Goal: Navigation & Orientation: Find specific page/section

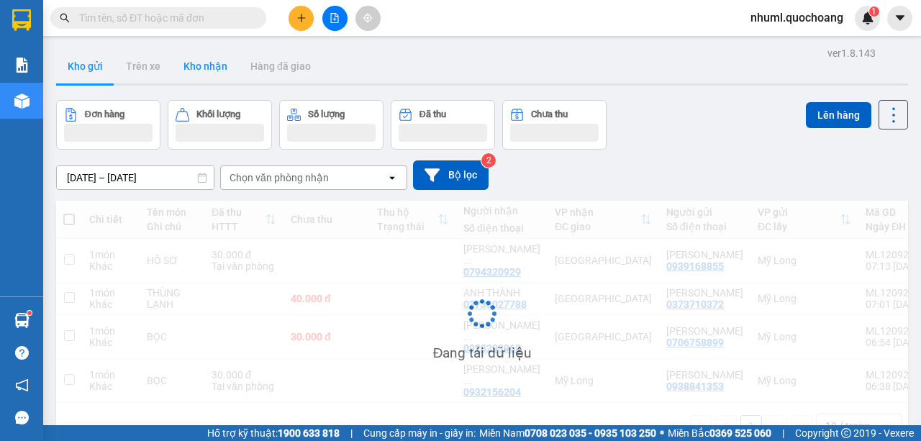
click at [204, 78] on button "Kho nhận" at bounding box center [205, 66] width 67 height 35
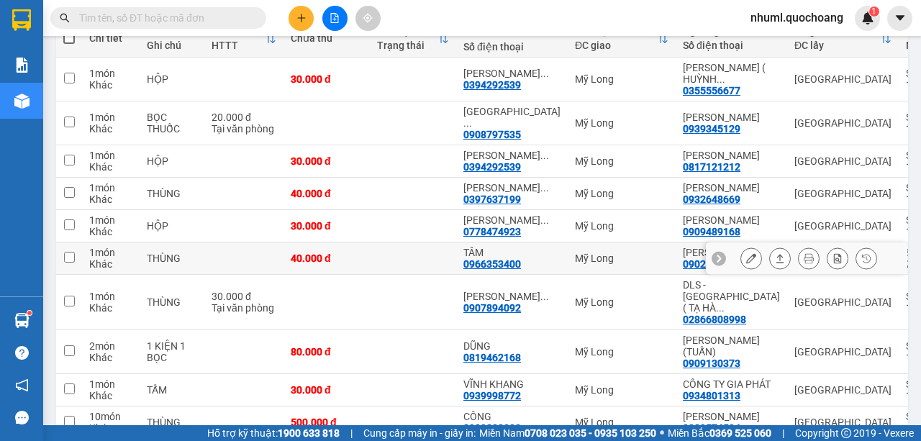
scroll to position [310, 0]
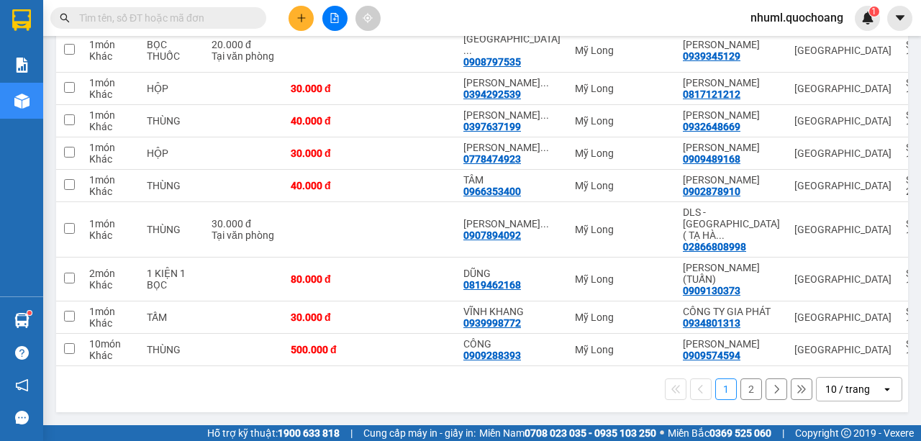
click at [870, 391] on div "10 / trang" at bounding box center [849, 389] width 65 height 23
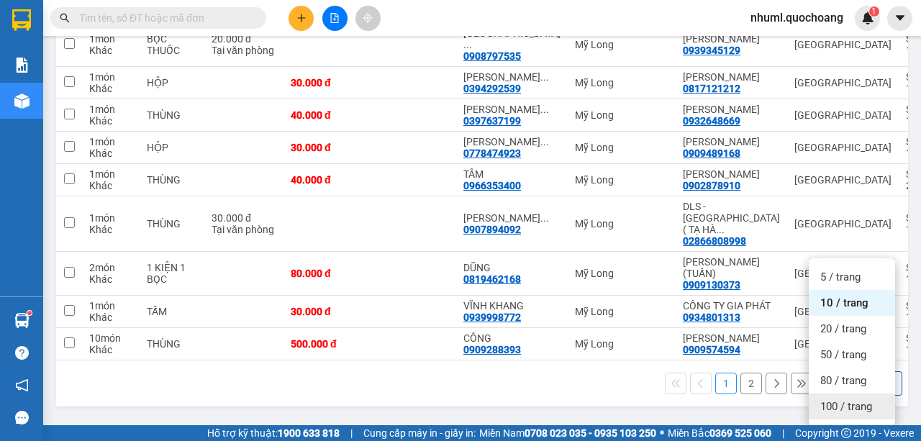
click at [866, 394] on div "100 / trang" at bounding box center [852, 407] width 86 height 26
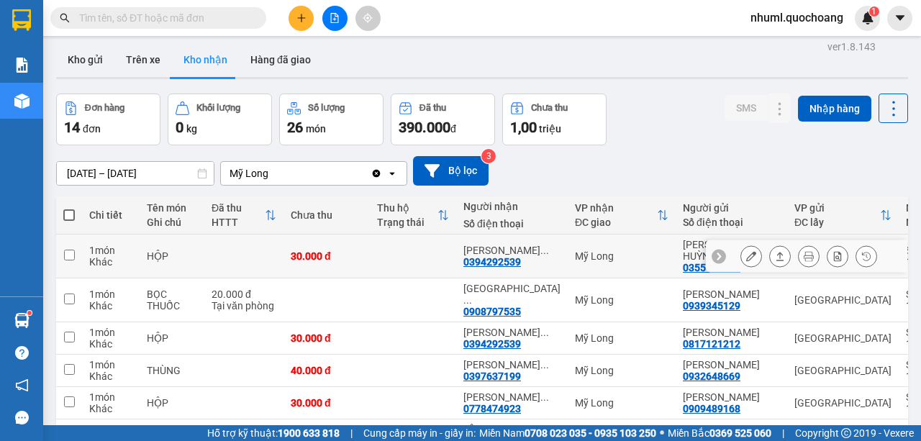
scroll to position [0, 0]
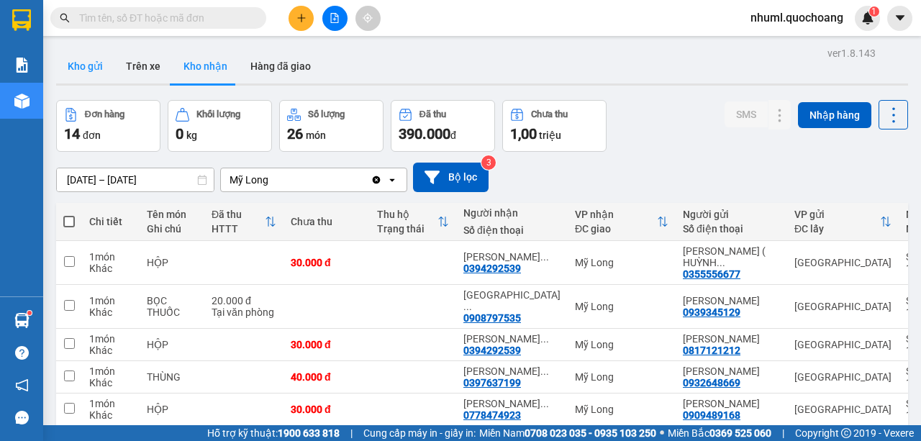
click at [71, 76] on button "Kho gửi" at bounding box center [85, 66] width 58 height 35
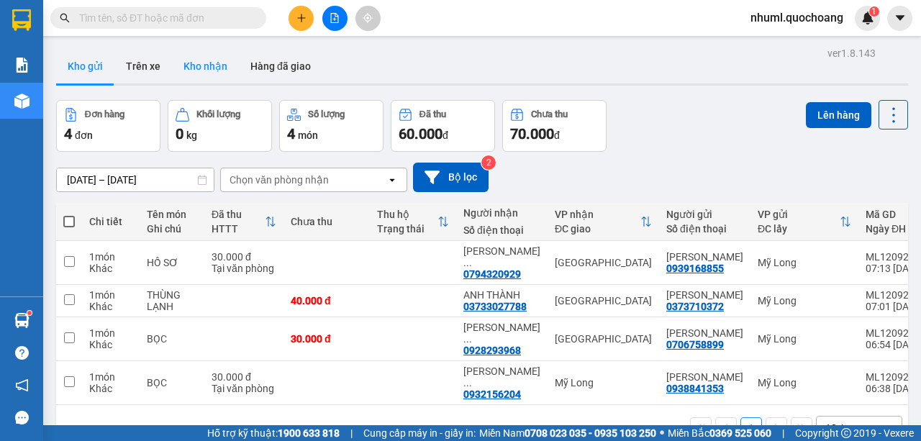
click at [201, 75] on button "Kho nhận" at bounding box center [205, 66] width 67 height 35
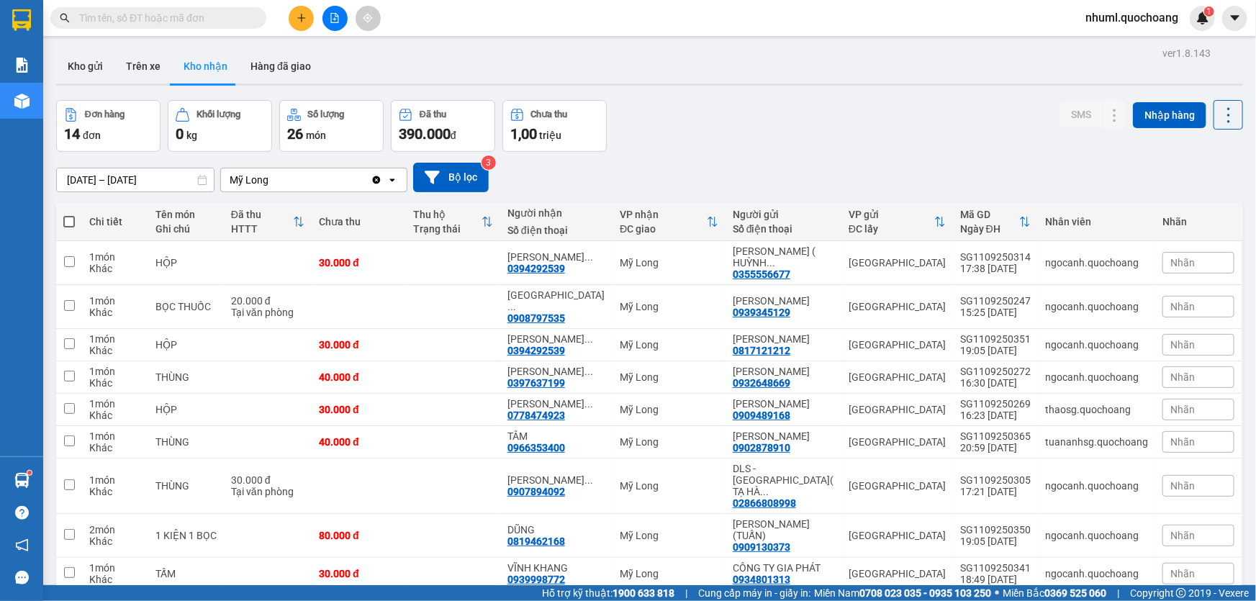
drag, startPoint x: 893, startPoint y: 1, endPoint x: 939, endPoint y: 138, distance: 145.0
click at [921, 138] on div "Đơn hàng 14 đơn Khối lượng 0 kg Số lượng 26 món Đã thu 390.000 đ Chưa thu 1,00 …" at bounding box center [649, 126] width 1187 height 52
click at [86, 62] on button "Kho gửi" at bounding box center [85, 66] width 58 height 35
